Goal: Task Accomplishment & Management: Complete application form

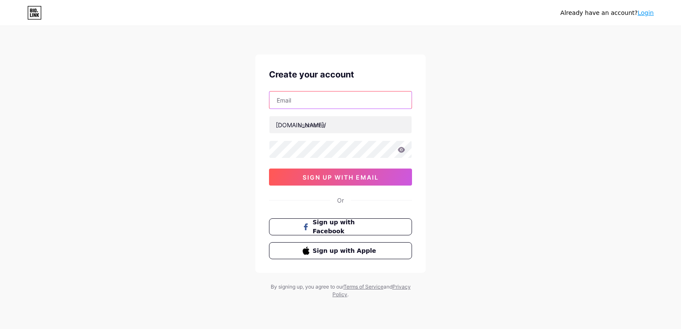
click at [290, 103] on input "text" at bounding box center [341, 100] width 142 height 17
type input "[EMAIL_ADDRESS][DOMAIN_NAME]"
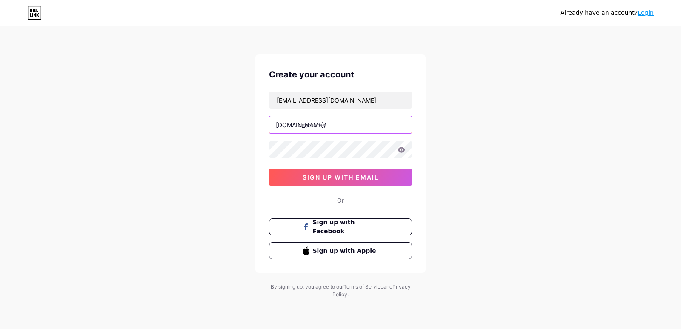
click at [325, 124] on input "text" at bounding box center [341, 124] width 142 height 17
type input "iasexam"
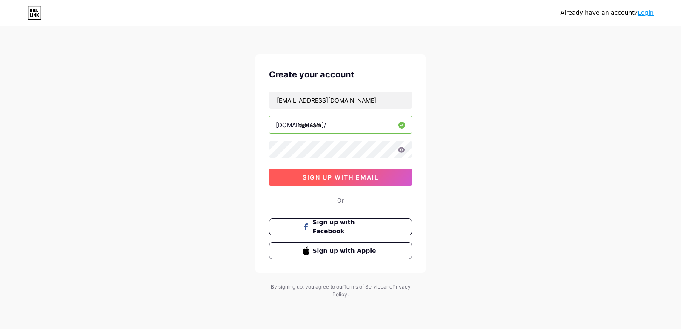
click at [299, 178] on button "sign up with email" at bounding box center [340, 177] width 143 height 17
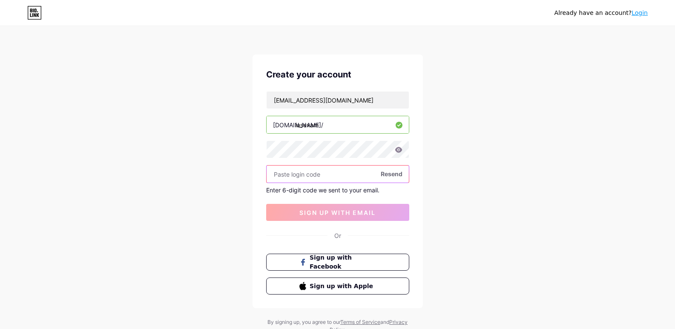
paste input "295575"
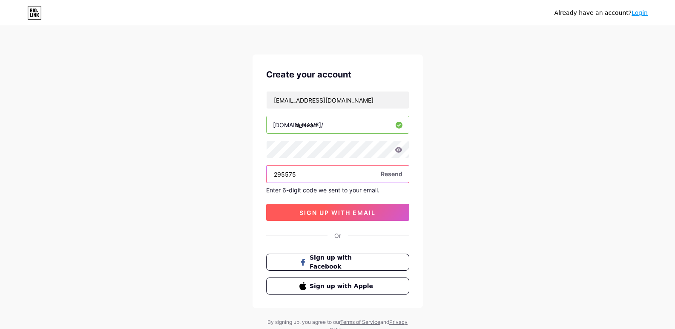
type input "295575"
click at [320, 215] on span "sign up with email" at bounding box center [337, 212] width 76 height 7
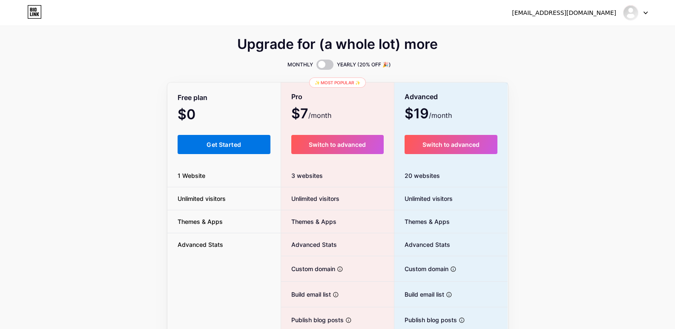
click at [237, 146] on span "Get Started" at bounding box center [224, 144] width 34 height 7
click at [247, 144] on button "Get Started" at bounding box center [224, 144] width 93 height 19
click at [221, 144] on span "Get Started" at bounding box center [224, 144] width 34 height 7
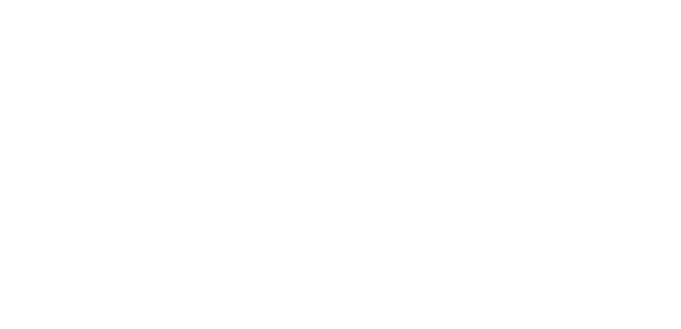
click at [635, 0] on html at bounding box center [340, 0] width 681 height 0
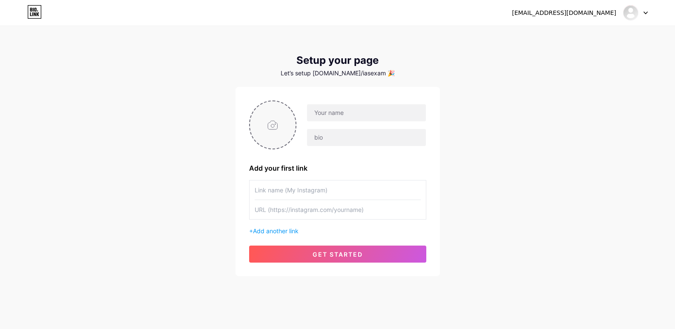
click at [274, 126] on input "file" at bounding box center [273, 124] width 46 height 47
type input "C:\fakepath\ias exam_logo jpg.jpg"
click at [341, 106] on input "text" at bounding box center [366, 112] width 118 height 17
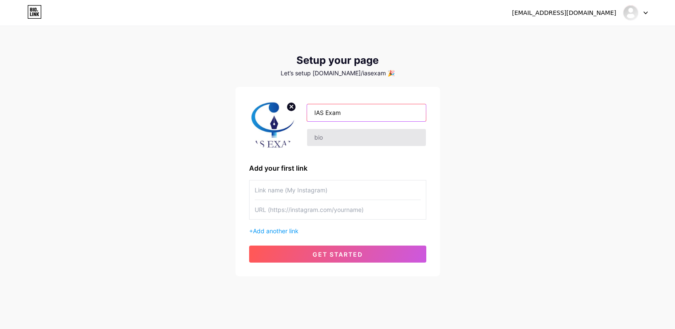
type input "IAS Exam"
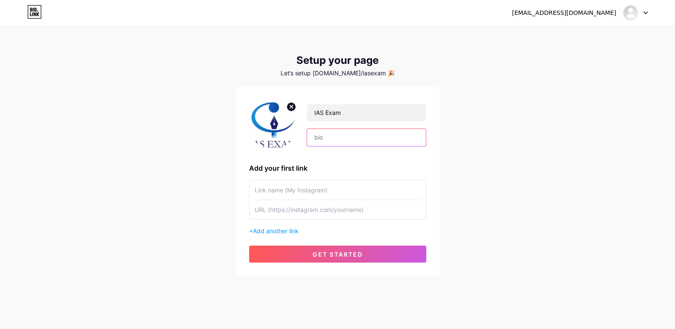
click at [351, 131] on input "text" at bounding box center [366, 137] width 118 height 17
paste input "[DOMAIN_NAME] is a comprehensive platform dedicated to helping aspirants achiev…"
paste input "[URL][DOMAIN_NAME]"
type input "[DOMAIN_NAME] is a comprehensive platform dedicated to helping aspirants achiev…"
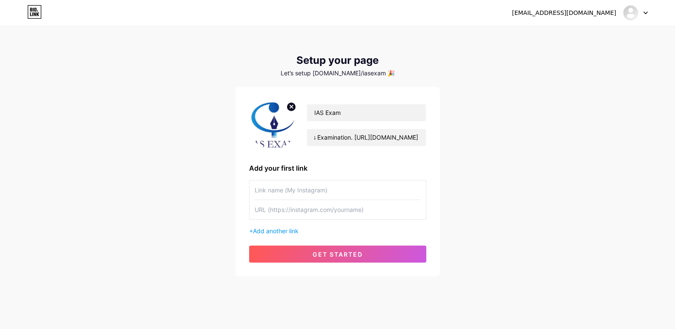
scroll to position [0, 0]
click at [318, 192] on input "text" at bounding box center [338, 190] width 166 height 19
paste input "best ias exam study material"
click at [258, 190] on input "best ias exam study material" at bounding box center [338, 190] width 166 height 19
type input "Best IAS Exam Study Material"
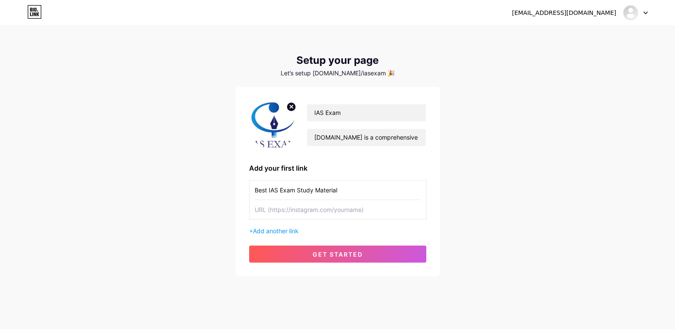
click at [267, 207] on input "text" at bounding box center [338, 209] width 166 height 19
paste input "[URL][DOMAIN_NAME]"
type input "[URL][DOMAIN_NAME]"
click at [287, 230] on span "Add another link" at bounding box center [276, 230] width 46 height 7
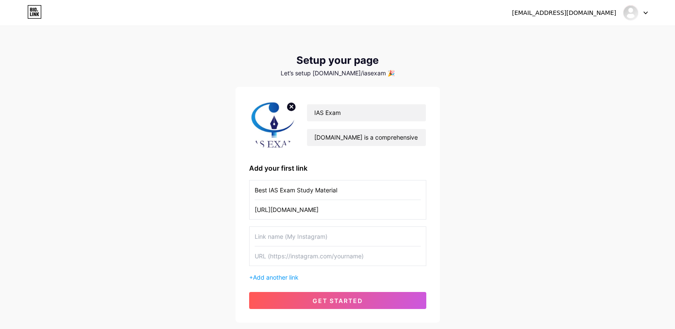
click at [287, 237] on input "text" at bounding box center [338, 236] width 166 height 19
paste input "daily current affairs for upsc"
click at [258, 236] on input "daily current affairs for upsc" at bounding box center [338, 236] width 166 height 19
type input "Daily Current Affairs for UPSC"
click at [267, 260] on input "text" at bounding box center [338, 256] width 166 height 19
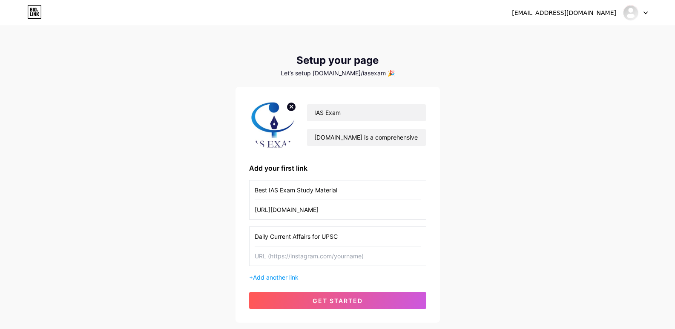
paste input "[URL][DOMAIN_NAME]"
type input "[URL][DOMAIN_NAME]"
click at [290, 279] on span "Add another link" at bounding box center [276, 277] width 46 height 7
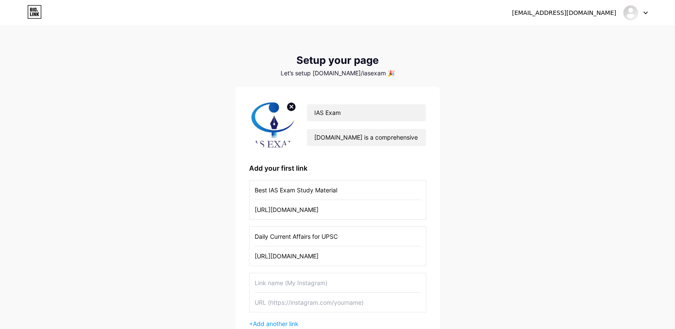
click at [289, 282] on input "text" at bounding box center [338, 282] width 166 height 19
paste input "Daily Current Affairs Quiz"
type input "Daily Current Affairs Quiz"
click at [315, 302] on input "text" at bounding box center [338, 302] width 166 height 19
paste input "[URL][DOMAIN_NAME]"
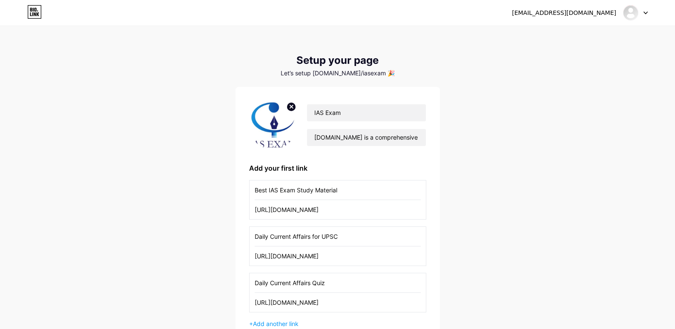
scroll to position [101, 0]
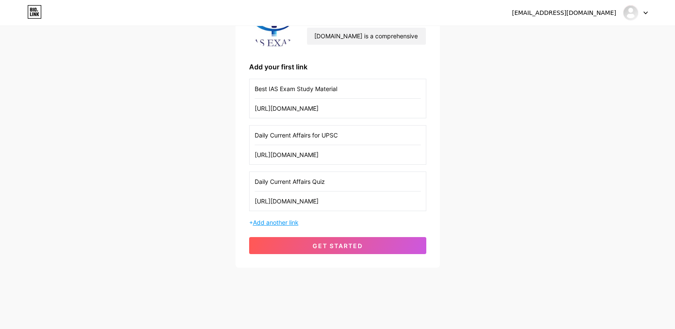
type input "[URL][DOMAIN_NAME]"
click at [286, 224] on span "Add another link" at bounding box center [276, 222] width 46 height 7
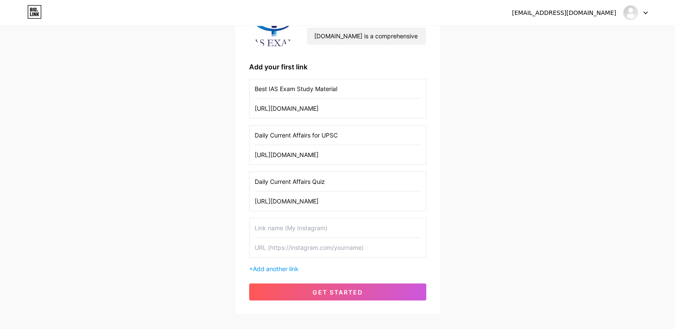
click at [285, 229] on input "text" at bounding box center [338, 227] width 166 height 19
paste input "environment notes for upsc"
click at [319, 228] on input "environment notes for upsc" at bounding box center [338, 227] width 166 height 19
type input "Environment Notes for UPSC"
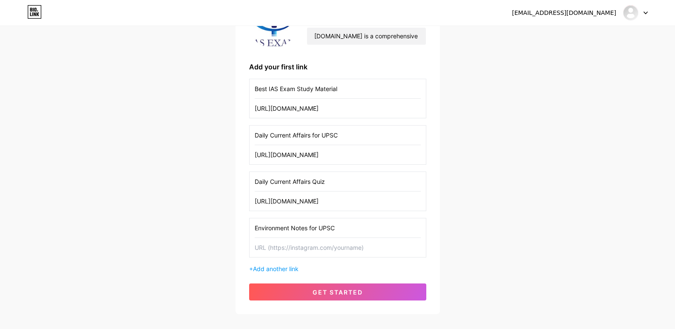
click at [323, 253] on input "text" at bounding box center [338, 247] width 166 height 19
paste input "[URL][DOMAIN_NAME]"
type input "[URL][DOMAIN_NAME]"
click at [293, 267] on span "Add another link" at bounding box center [276, 268] width 46 height 7
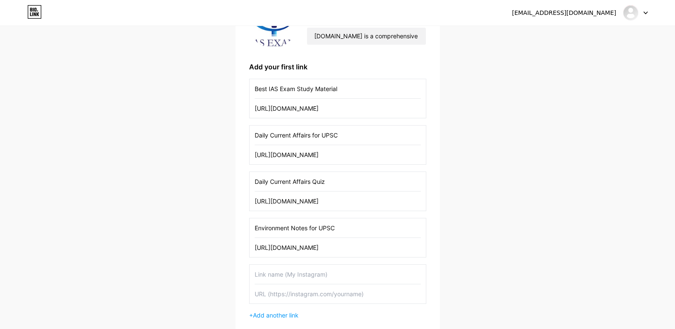
click at [288, 274] on input "text" at bounding box center [338, 274] width 166 height 19
paste input "geography notes for upsc"
click at [316, 274] on input "geography notes for upsc" at bounding box center [338, 274] width 166 height 19
type input "Geography Notes for UPSC"
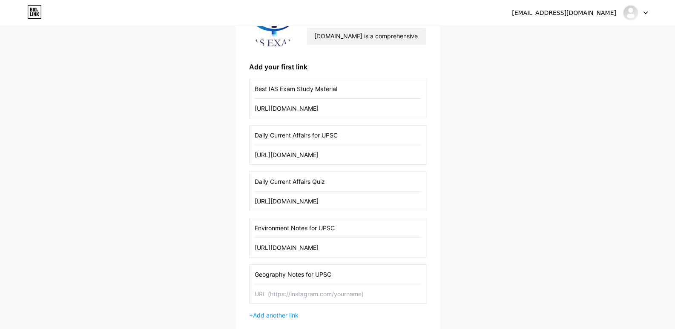
click at [319, 290] on input "text" at bounding box center [338, 293] width 166 height 19
paste input "[URL][DOMAIN_NAME]"
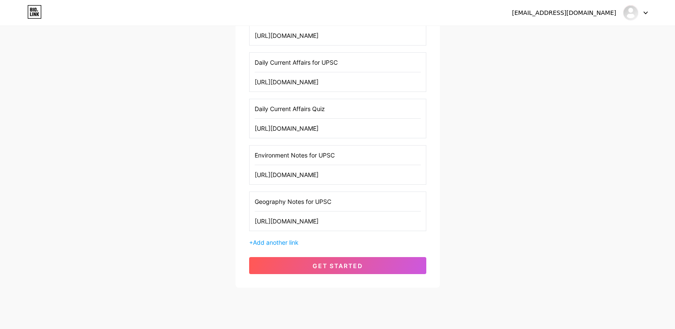
scroll to position [194, 0]
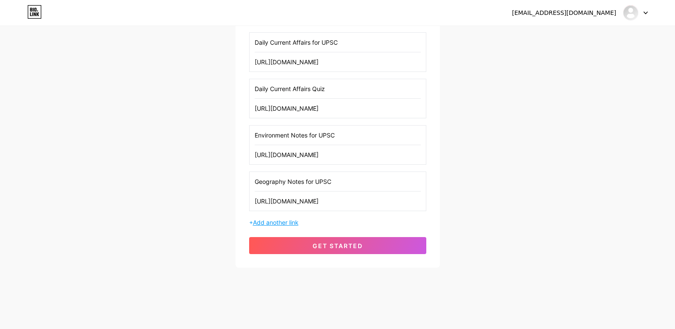
type input "[URL][DOMAIN_NAME]"
click at [278, 220] on span "Add another link" at bounding box center [276, 222] width 46 height 7
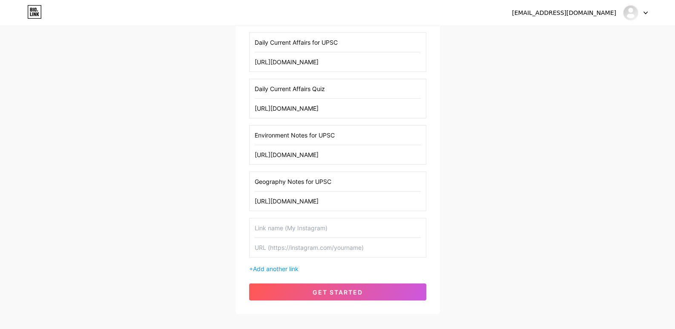
click at [285, 229] on input "text" at bounding box center [338, 227] width 166 height 19
paste input "history notes for upsc"
click at [311, 224] on input "history notes for upsc" at bounding box center [338, 227] width 166 height 19
type input "History Notes for UPSC"
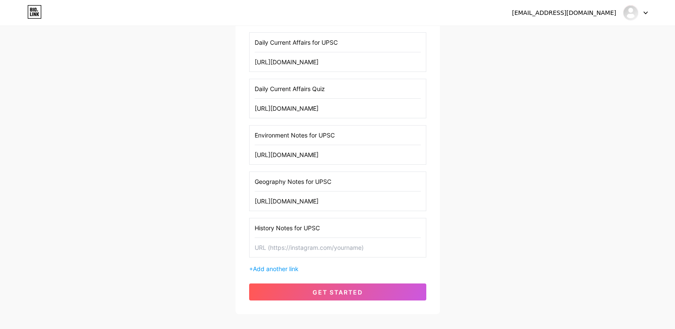
click at [311, 245] on input "text" at bounding box center [338, 247] width 166 height 19
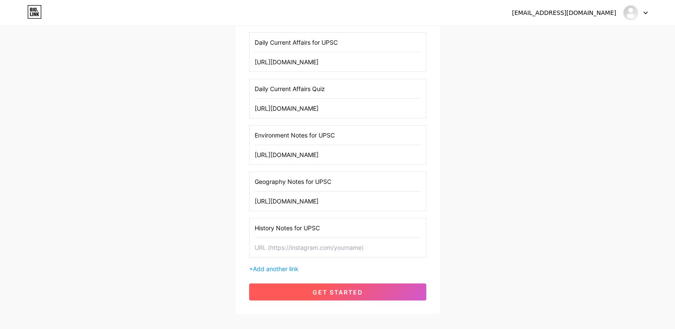
paste input "[URL][DOMAIN_NAME]"
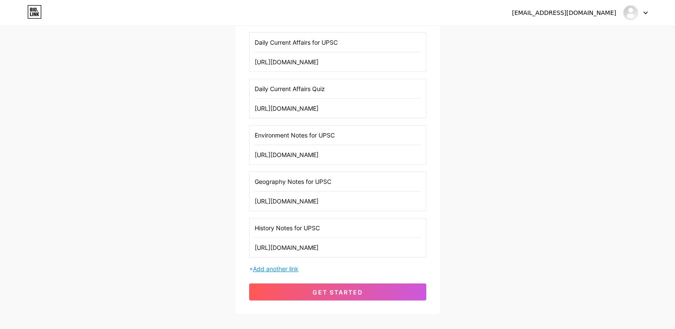
type input "[URL][DOMAIN_NAME]"
click at [292, 269] on span "Add another link" at bounding box center [276, 268] width 46 height 7
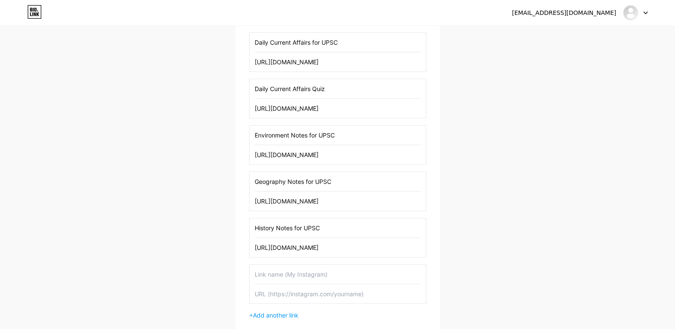
click at [293, 281] on input "text" at bounding box center [338, 274] width 166 height 19
paste input "international relations notes for upsc"
click at [347, 273] on input "international relations notes for upsc" at bounding box center [338, 274] width 166 height 19
type input "International Relations Notes for UPSC"
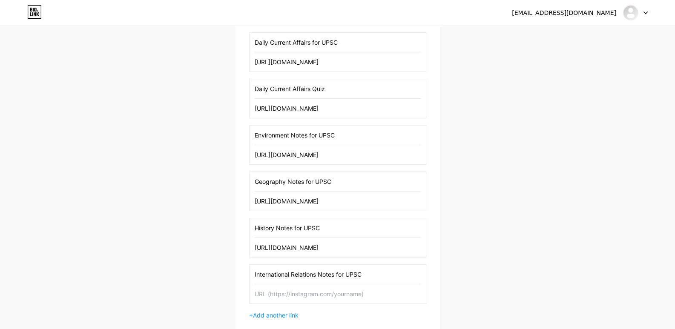
click at [361, 297] on input "text" at bounding box center [338, 293] width 166 height 19
paste input "[URL][DOMAIN_NAME]"
type input "[URL][DOMAIN_NAME]"
click at [299, 315] on span "Add another link" at bounding box center [276, 315] width 46 height 7
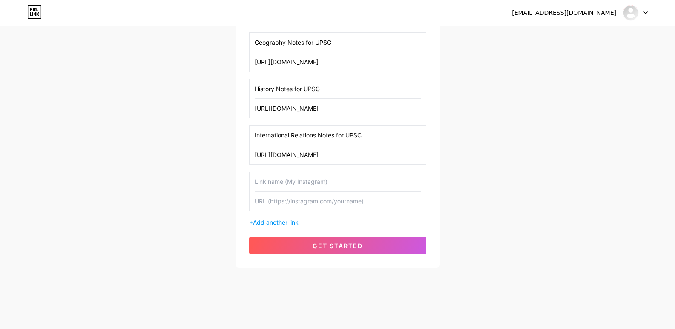
click at [310, 176] on input "text" at bounding box center [338, 181] width 166 height 19
paste input "polity notes for upsc"
click at [307, 182] on input "polity notes for upsc" at bounding box center [338, 181] width 166 height 19
type input "Polity Notes for UPSC"
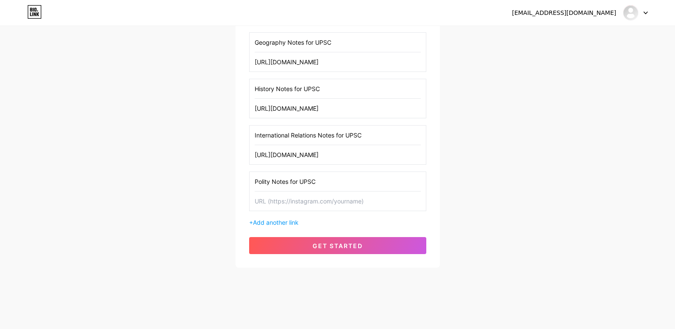
click at [309, 202] on input "text" at bounding box center [338, 201] width 166 height 19
paste input "[URL][DOMAIN_NAME]"
type input "[URL][DOMAIN_NAME]"
click at [299, 223] on span "Add another link" at bounding box center [276, 222] width 46 height 7
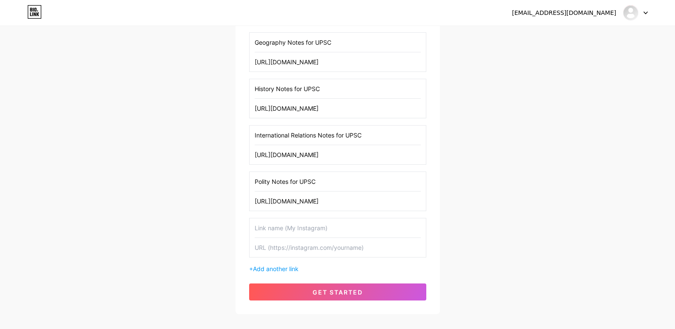
click at [298, 230] on input "text" at bounding box center [338, 227] width 166 height 19
paste input "science and technology notes for upsc"
click at [353, 229] on input "science and technology notes for upsc" at bounding box center [338, 227] width 166 height 19
type input "Science and Technology Notes for UPSC"
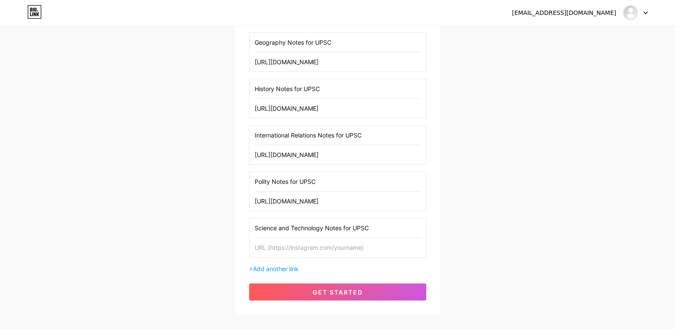
click at [350, 255] on input "text" at bounding box center [338, 247] width 166 height 19
paste input "[URL][DOMAIN_NAME]"
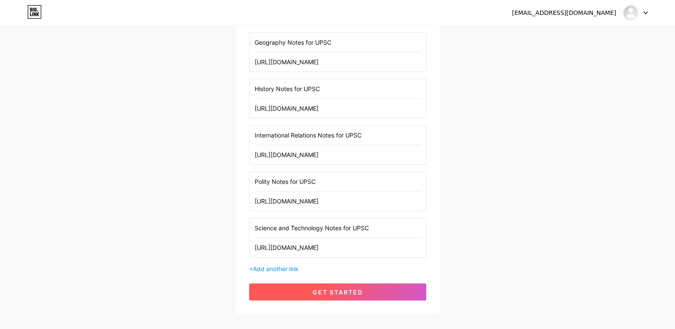
type input "[URL][DOMAIN_NAME]"
click at [326, 297] on button "get started" at bounding box center [337, 292] width 177 height 17
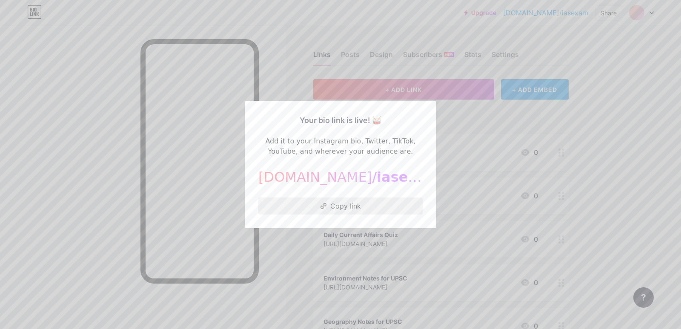
click at [350, 205] on button "Copy link" at bounding box center [340, 206] width 164 height 17
click at [491, 132] on div at bounding box center [340, 164] width 681 height 329
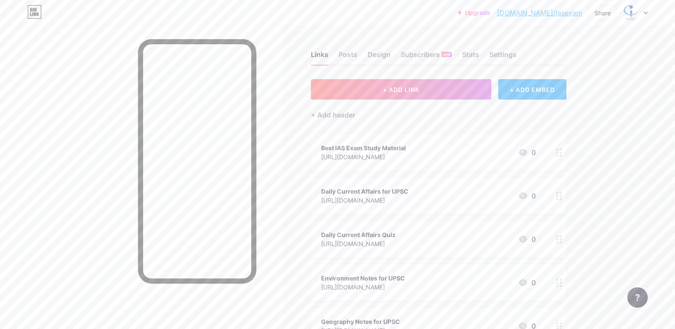
click at [554, 16] on link "[DOMAIN_NAME]/iasexam" at bounding box center [539, 13] width 85 height 10
